Goal: Task Accomplishment & Management: Use online tool/utility

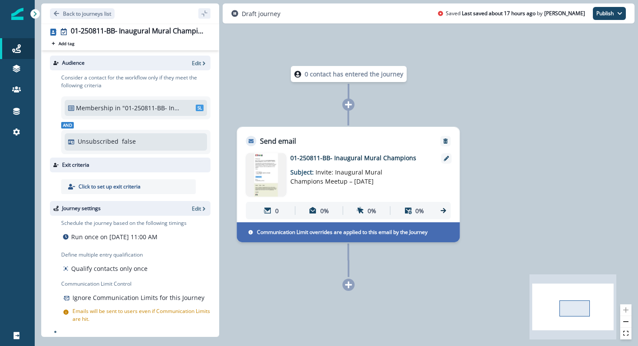
click at [277, 168] on img at bounding box center [266, 174] width 40 height 43
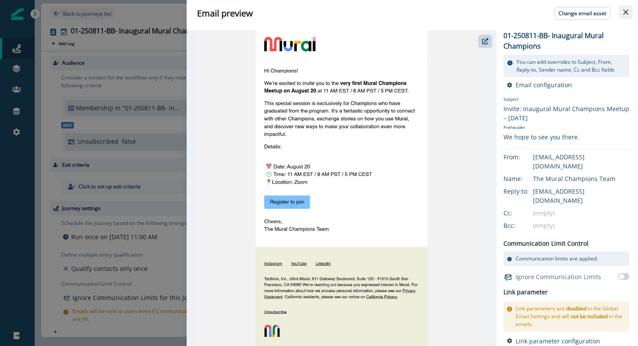
click at [628, 11] on icon "Close" at bounding box center [626, 12] width 5 height 5
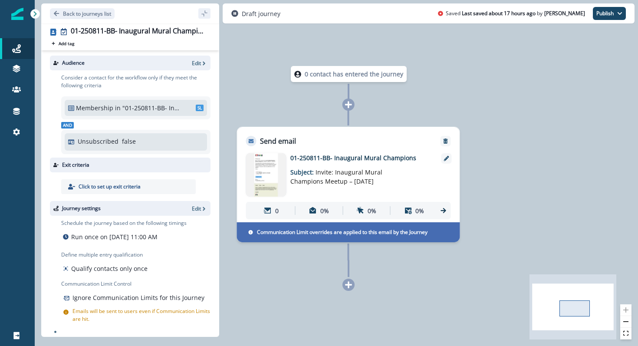
click at [197, 67] on div "Audience Edit" at bounding box center [130, 63] width 161 height 15
click at [198, 63] on p "Edit" at bounding box center [196, 62] width 9 height 7
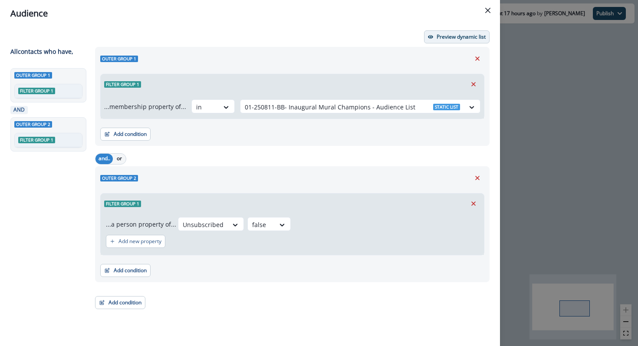
click at [475, 34] on p "Preview dynamic list" at bounding box center [461, 37] width 49 height 6
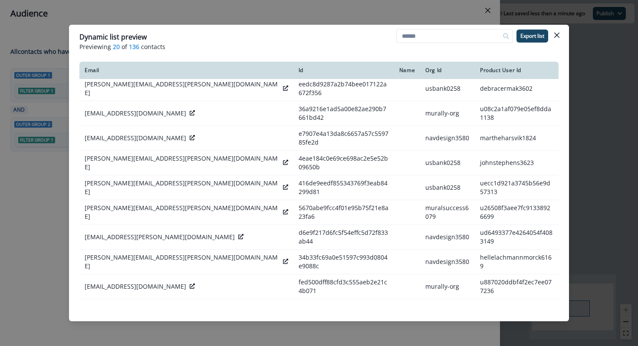
scroll to position [209, 0]
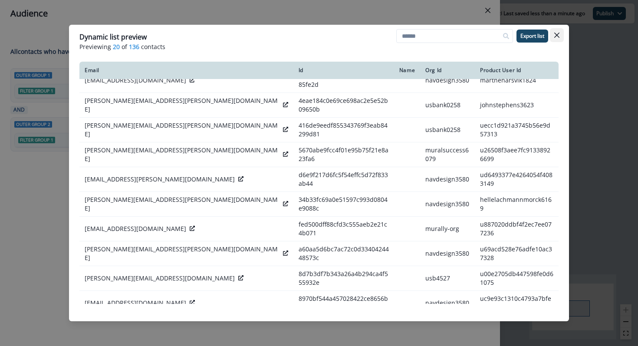
click at [556, 36] on icon "Close" at bounding box center [556, 35] width 5 height 5
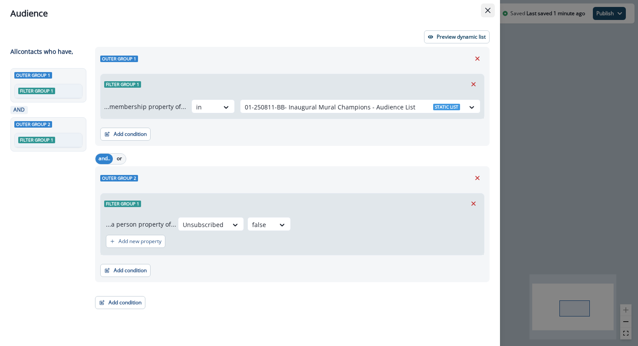
click at [488, 13] on button "Close" at bounding box center [488, 10] width 14 height 14
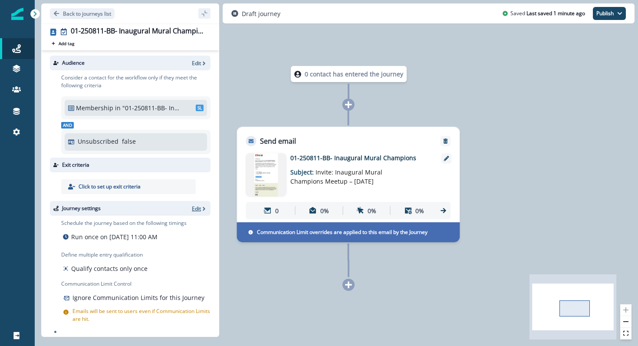
click at [201, 210] on icon "button" at bounding box center [204, 209] width 6 height 6
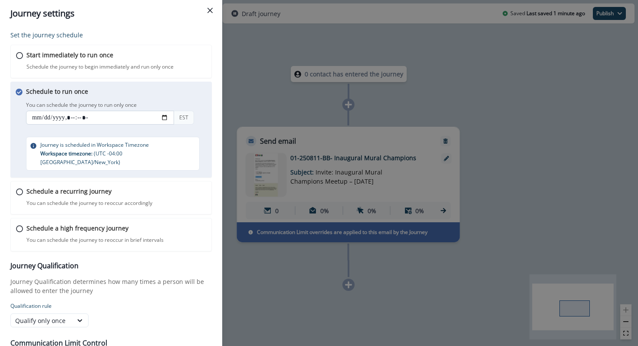
click at [147, 114] on input "datetime-local" at bounding box center [100, 118] width 148 height 14
click at [165, 116] on input "datetime-local" at bounding box center [100, 118] width 148 height 14
type input "**********"
click at [198, 97] on div "Schedule to run once You can schedule the journey to run only once You can sche…" at bounding box center [119, 129] width 187 height 84
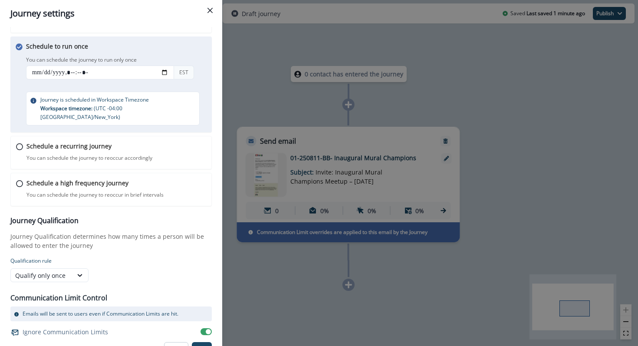
scroll to position [49, 0]
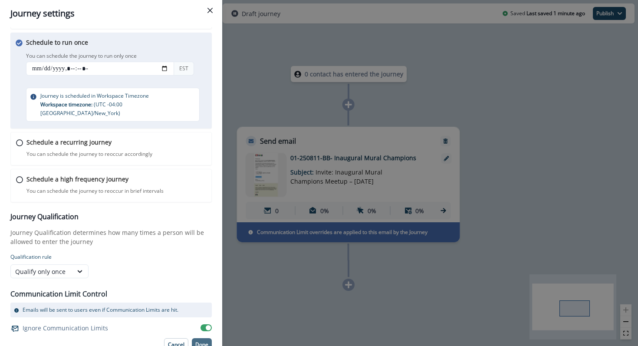
click at [207, 342] on p "Done" at bounding box center [201, 345] width 13 height 6
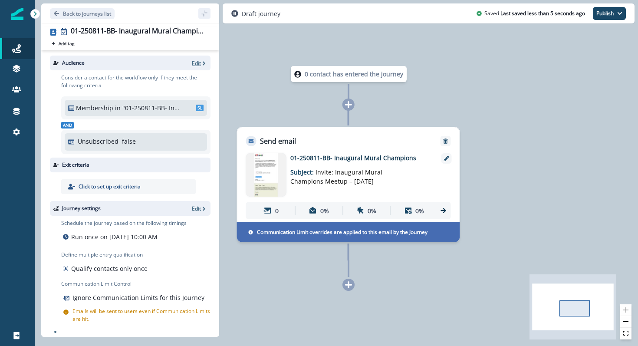
click at [198, 65] on p "Edit" at bounding box center [196, 62] width 9 height 7
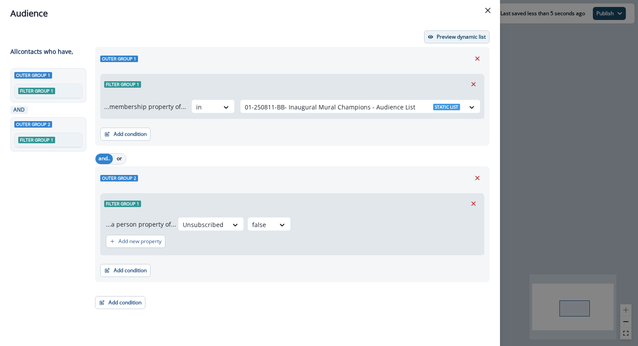
click at [462, 31] on button "Preview dynamic list" at bounding box center [457, 36] width 66 height 13
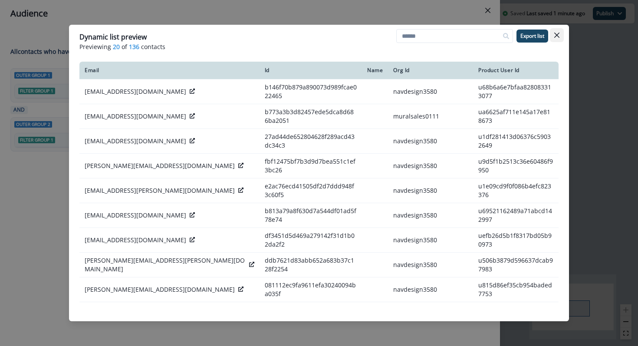
click at [554, 39] on button "Close" at bounding box center [557, 35] width 14 height 14
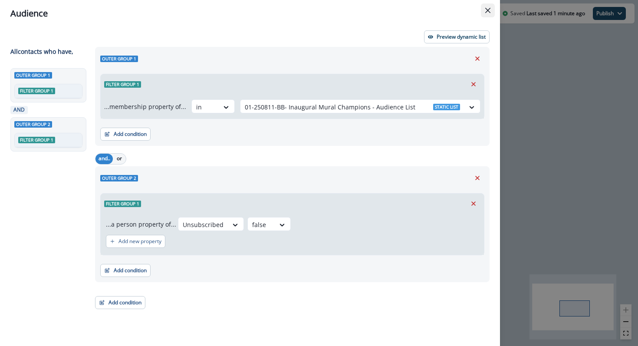
click at [486, 11] on icon "Close" at bounding box center [487, 10] width 5 height 5
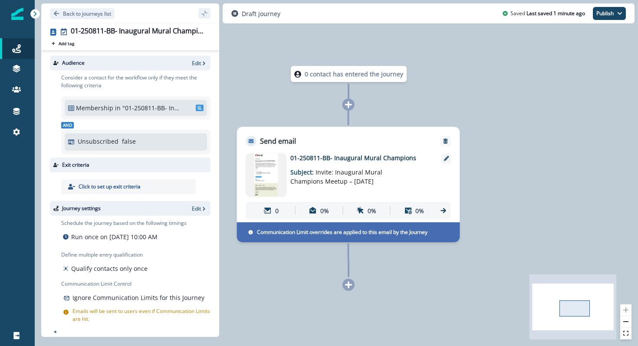
scroll to position [3, 0]
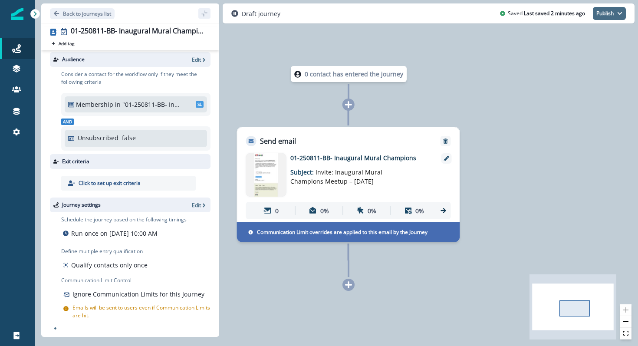
click at [618, 7] on button "Publish" at bounding box center [609, 13] width 33 height 13
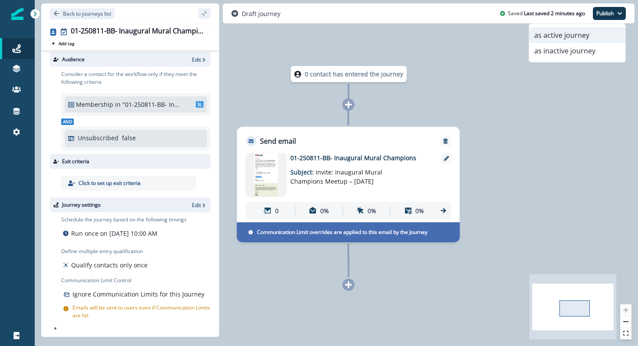
click at [601, 29] on button "as active journey" at bounding box center [577, 35] width 96 height 16
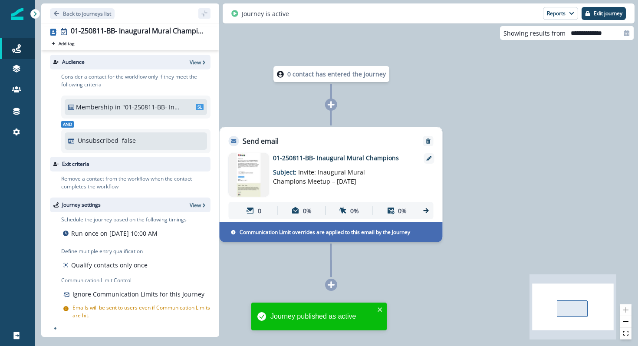
scroll to position [1, 0]
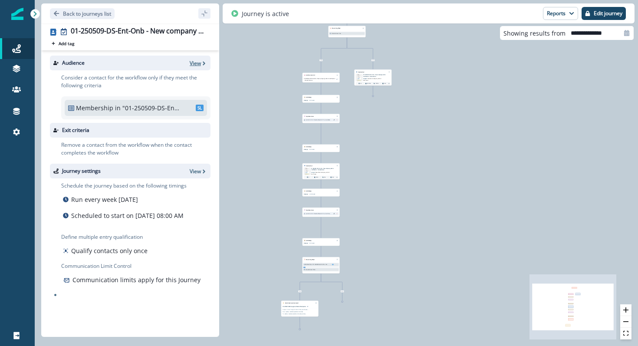
click at [200, 66] on p "View" at bounding box center [195, 62] width 11 height 7
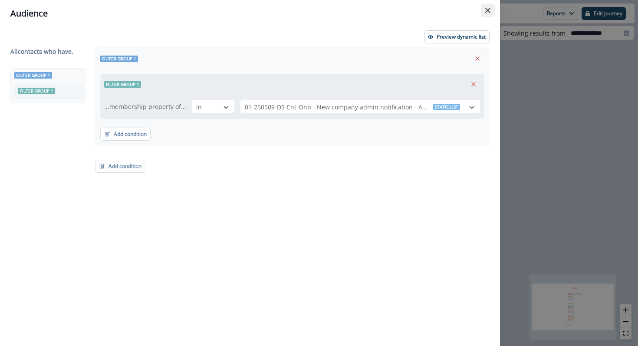
click at [491, 14] on button "Close" at bounding box center [488, 10] width 14 height 14
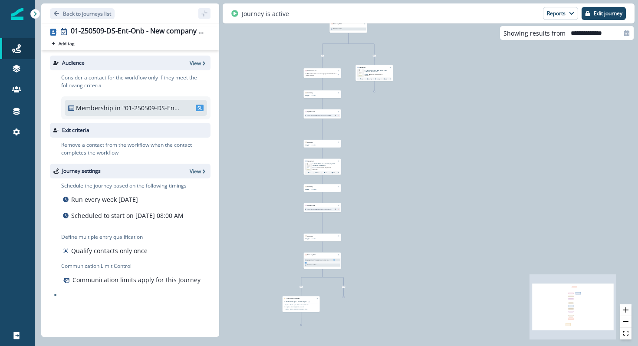
click at [148, 109] on p ""01-250509-DS-Ent-Onb - New company admin notification - Audience list"" at bounding box center [151, 107] width 59 height 9
drag, startPoint x: 124, startPoint y: 106, endPoint x: 174, endPoint y: 108, distance: 50.4
click at [174, 108] on p ""01-250509-DS-Ent-Onb - New company admin notification - Audience list"" at bounding box center [151, 107] width 59 height 9
copy p "01-250509-DS-Ent"
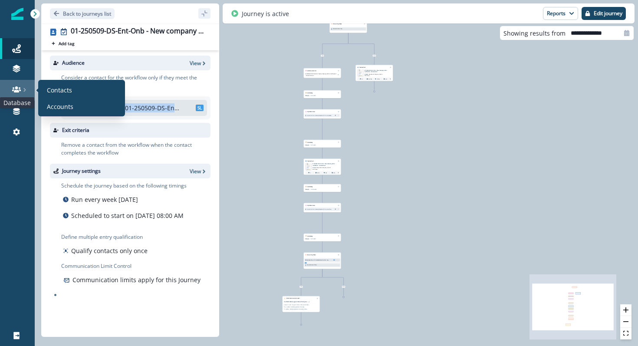
click at [20, 90] on icon at bounding box center [16, 89] width 9 height 6
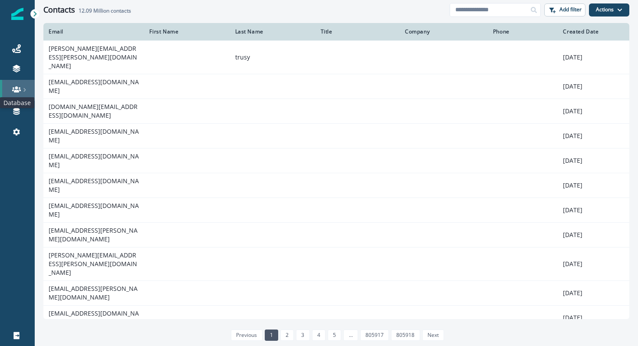
click at [14, 90] on icon at bounding box center [16, 89] width 9 height 6
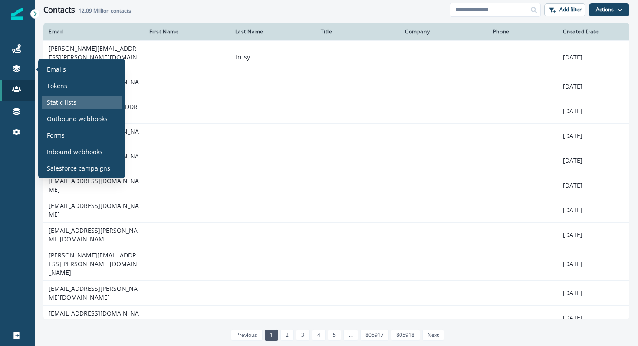
click at [63, 99] on p "Static lists" at bounding box center [62, 102] width 30 height 9
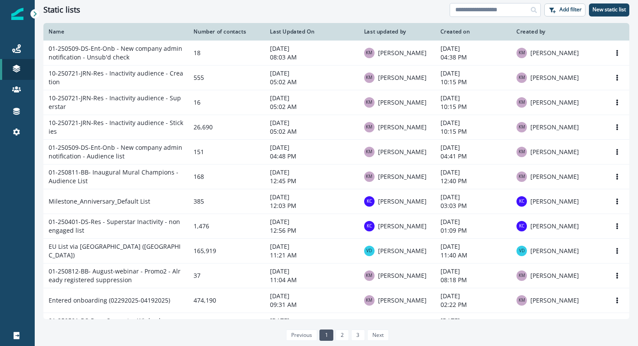
click at [516, 7] on input at bounding box center [495, 10] width 91 height 14
paste input "**********"
type input "**********"
